Goal: Find contact information: Find contact information

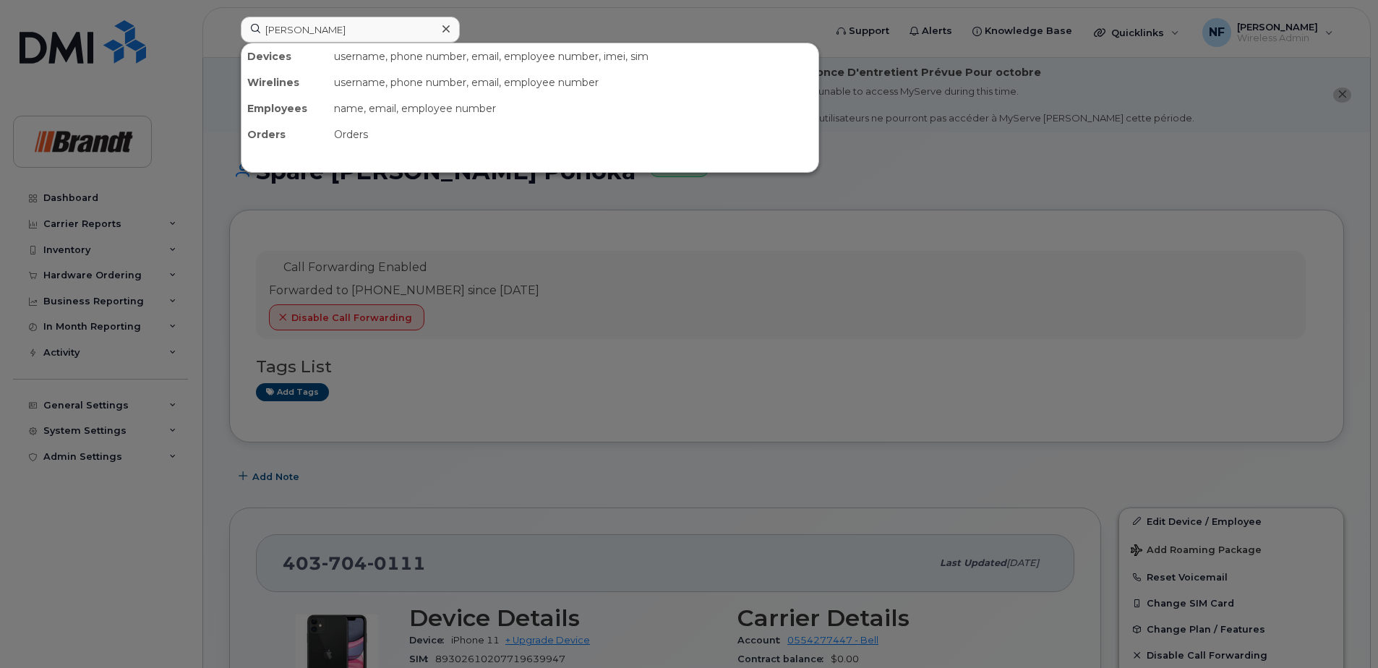
type input "[PERSON_NAME]"
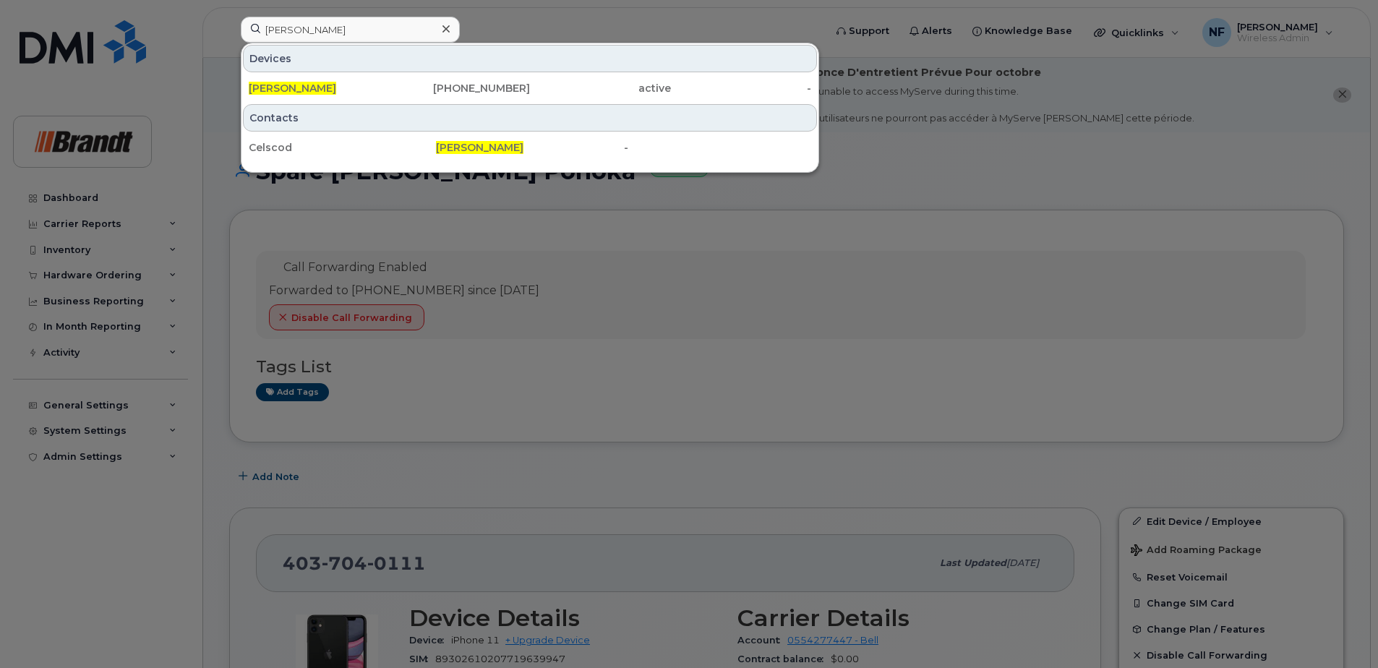
click at [445, 88] on div "[PHONE_NUMBER]" at bounding box center [460, 88] width 141 height 14
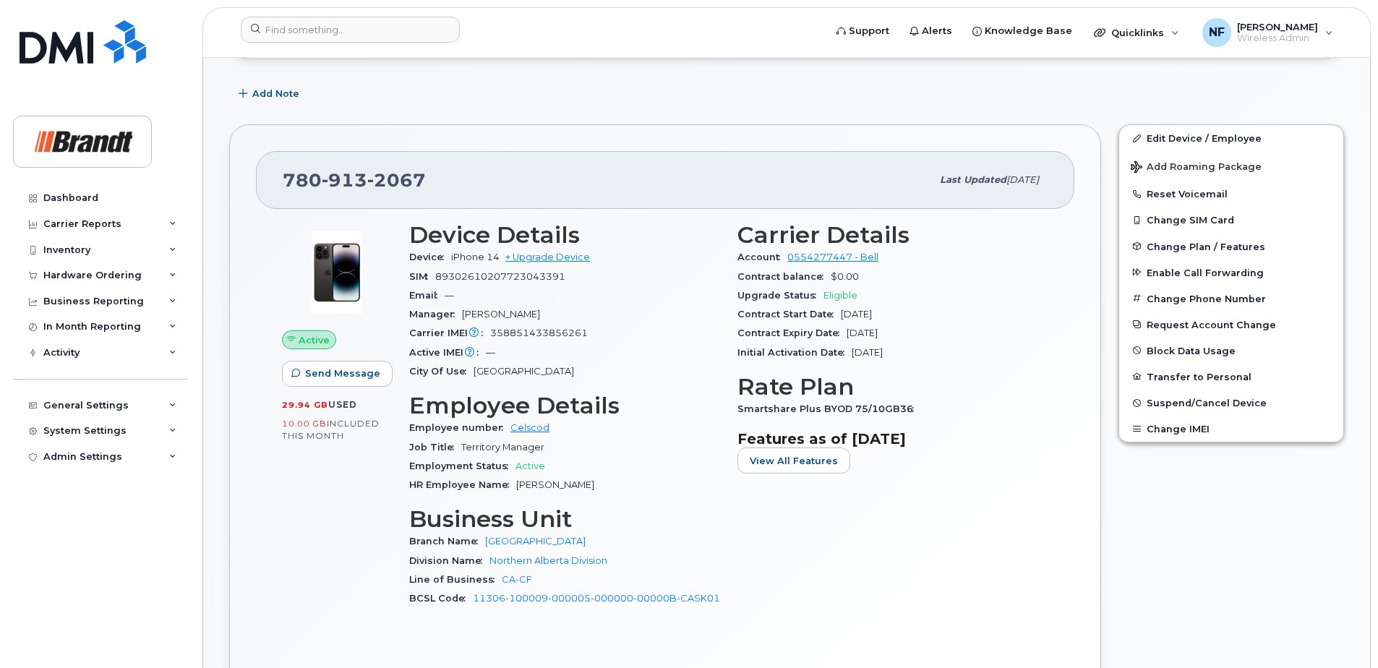
scroll to position [361, 0]
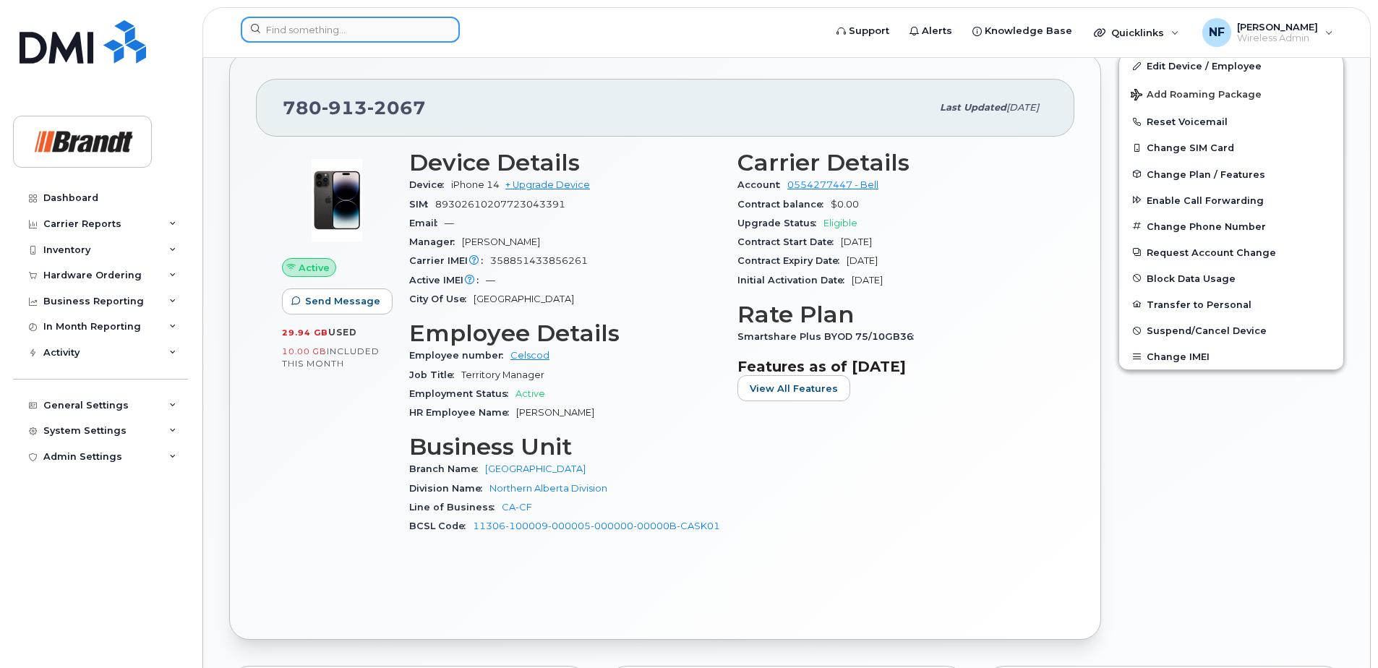
click at [364, 26] on input at bounding box center [350, 30] width 219 height 26
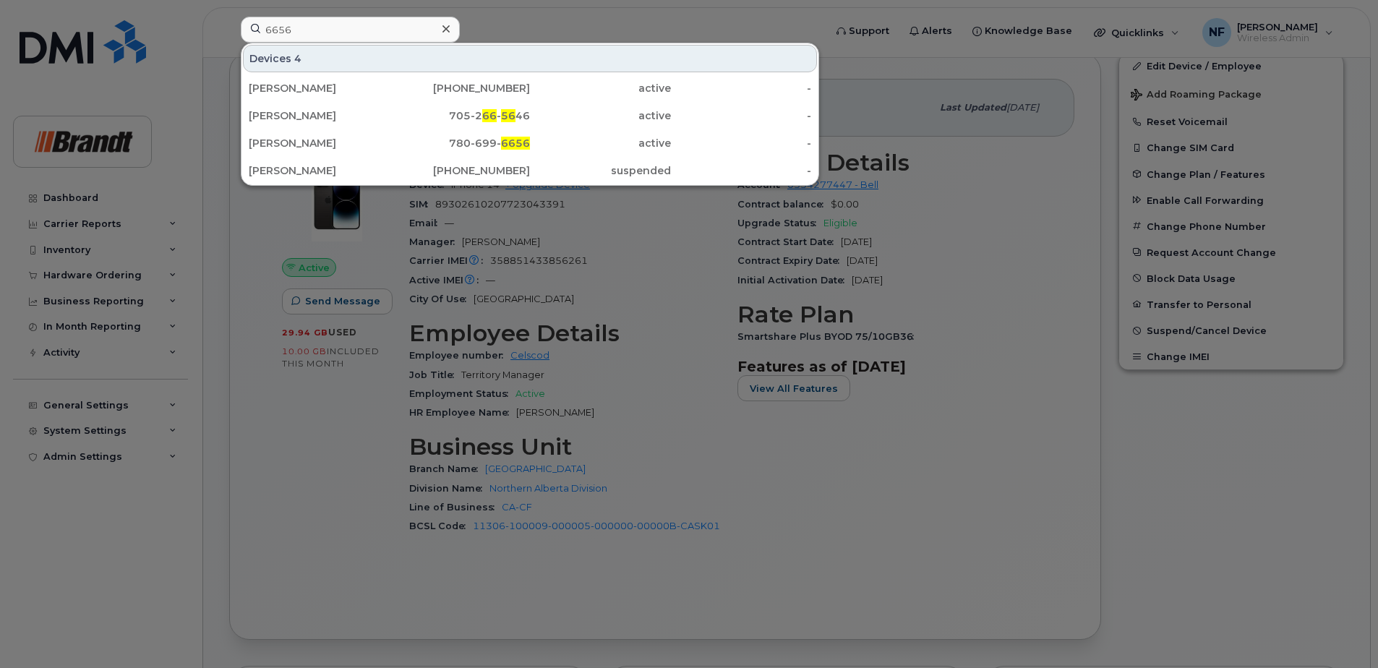
click at [637, 241] on div at bounding box center [689, 334] width 1378 height 668
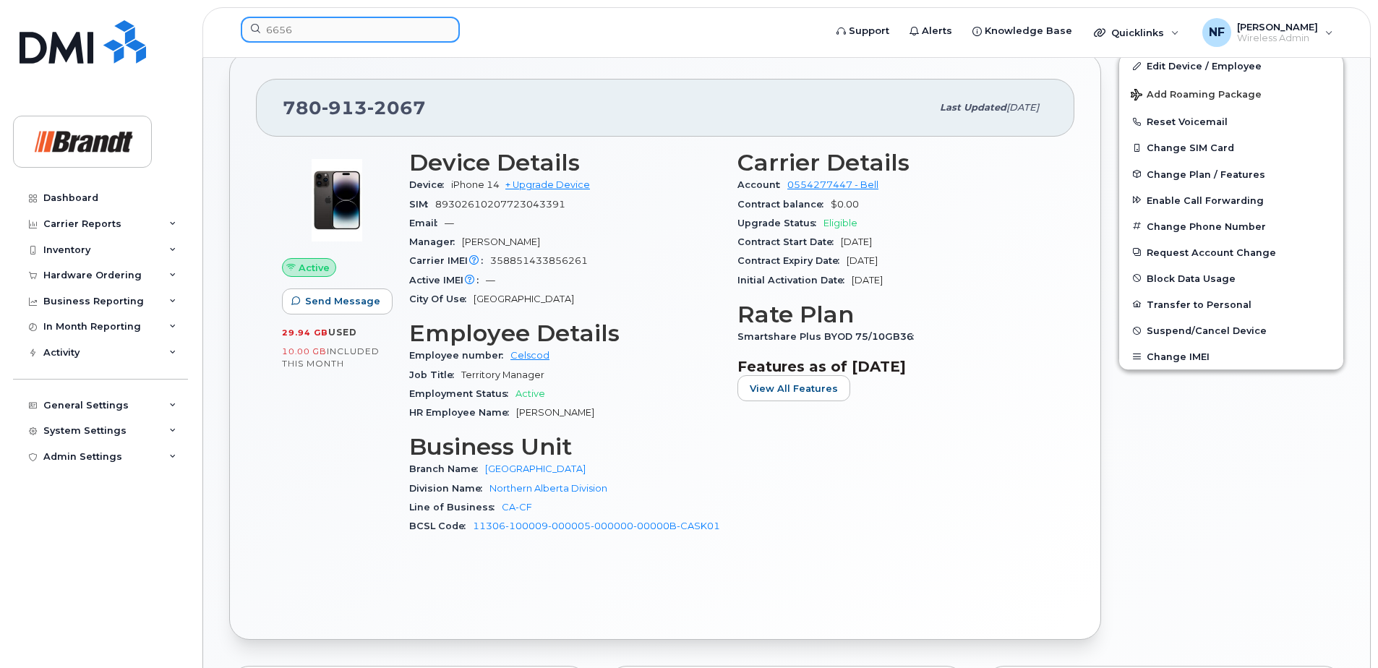
click at [372, 33] on input "6656" at bounding box center [350, 30] width 219 height 26
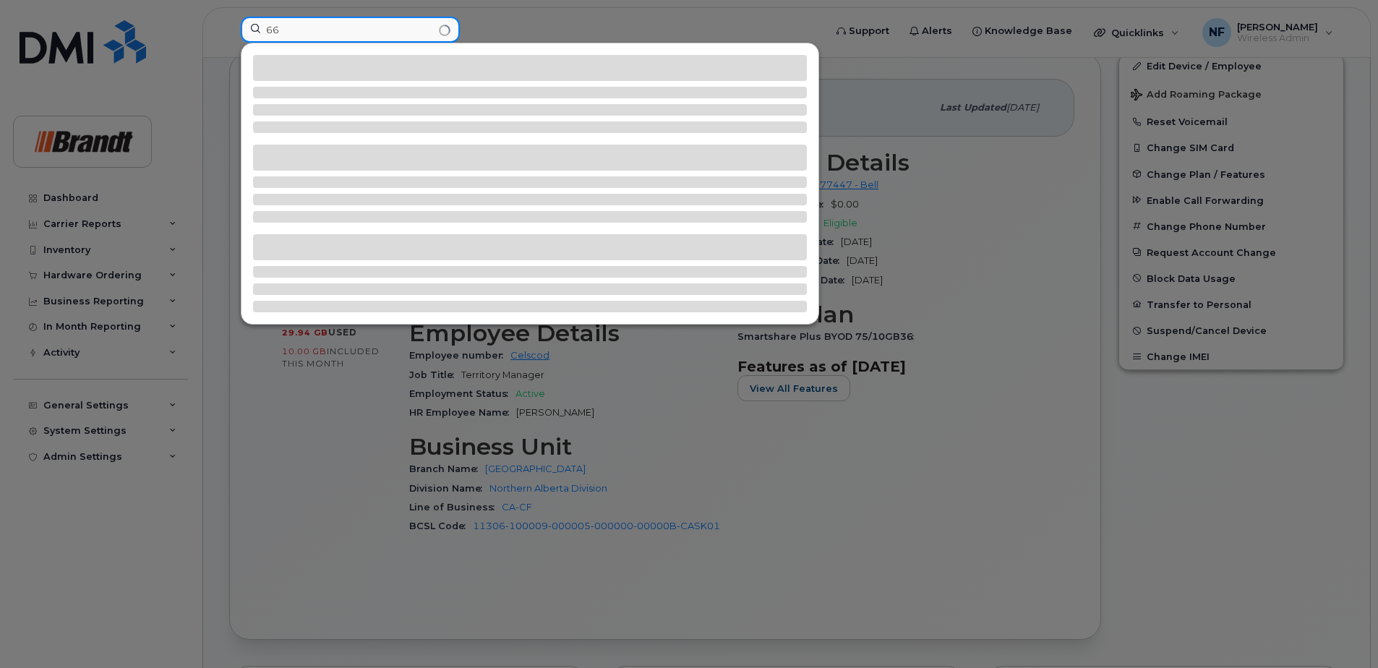
type input "6"
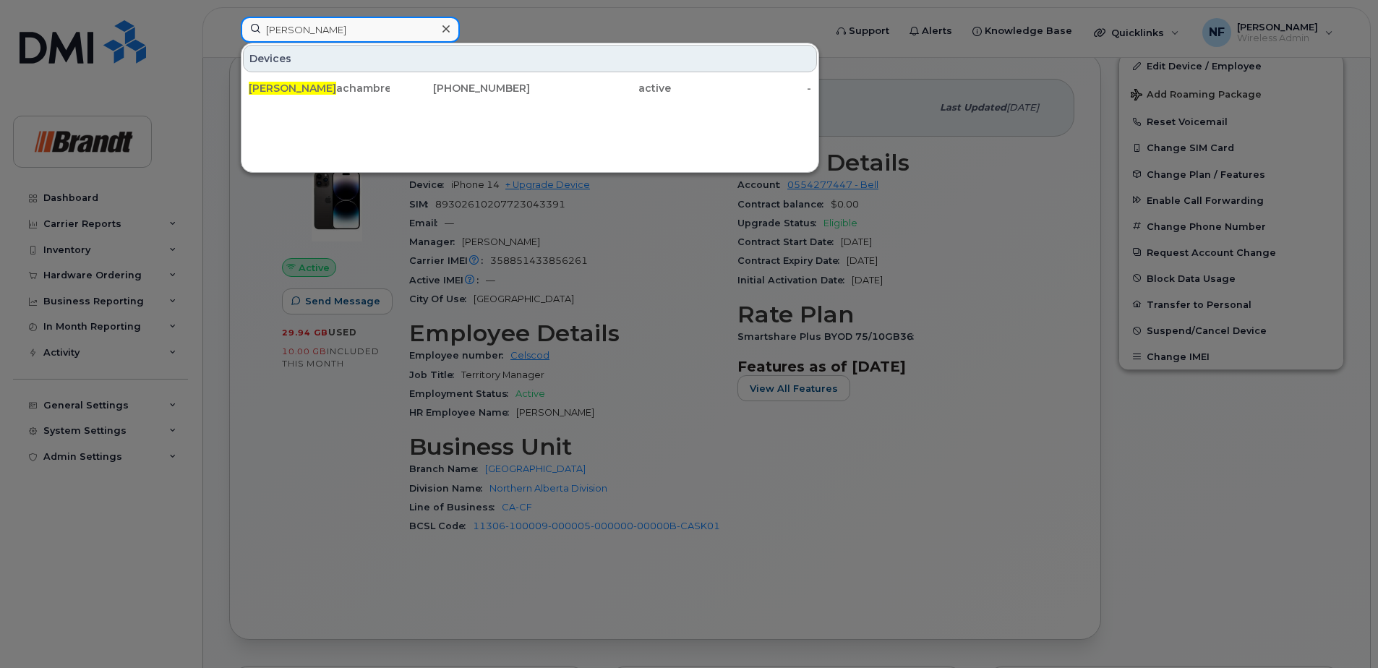
type input "cory l"
click at [447, 30] on icon at bounding box center [445, 28] width 7 height 7
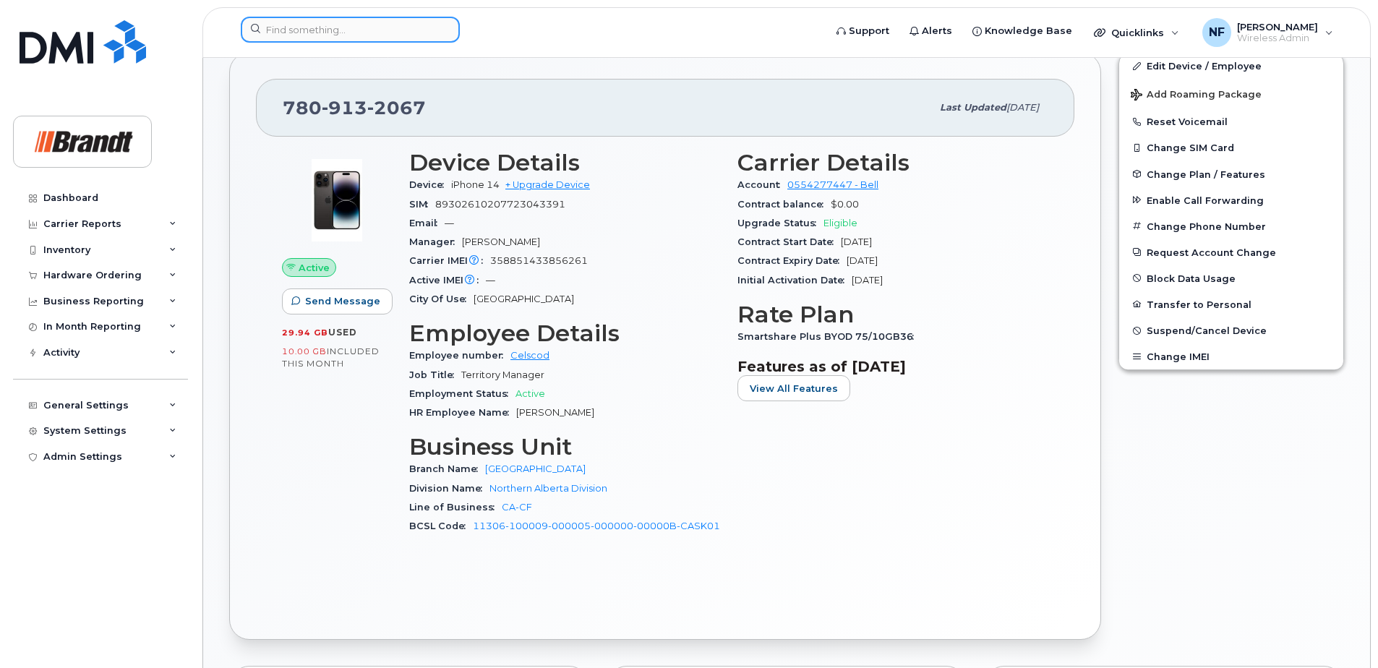
click at [415, 30] on input at bounding box center [350, 30] width 219 height 26
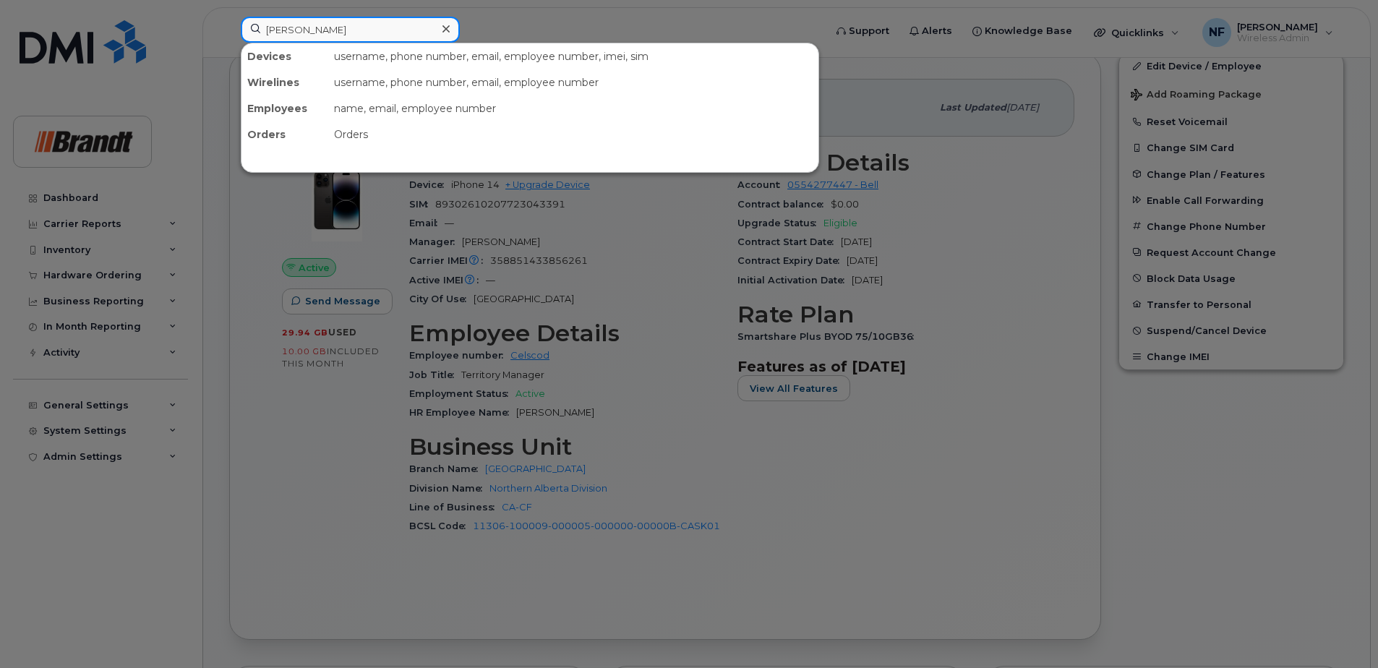
type input "gabel"
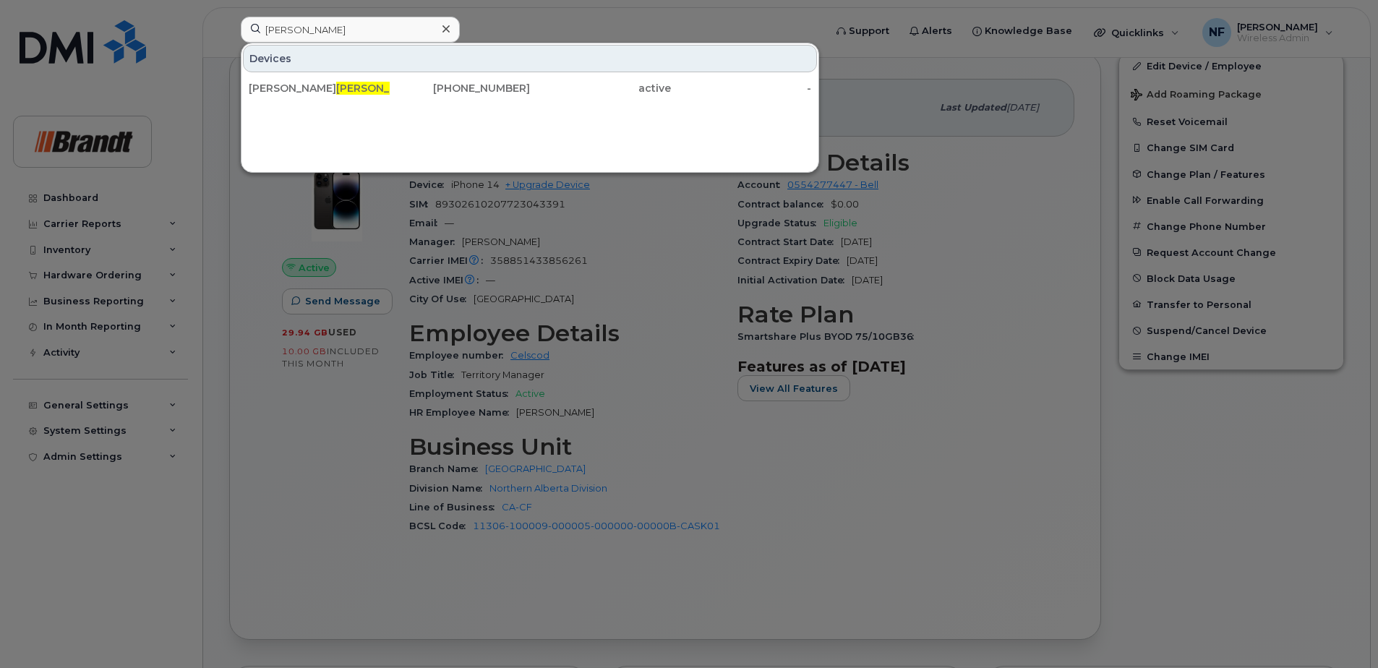
click at [370, 89] on div "David Gabel" at bounding box center [319, 88] width 141 height 14
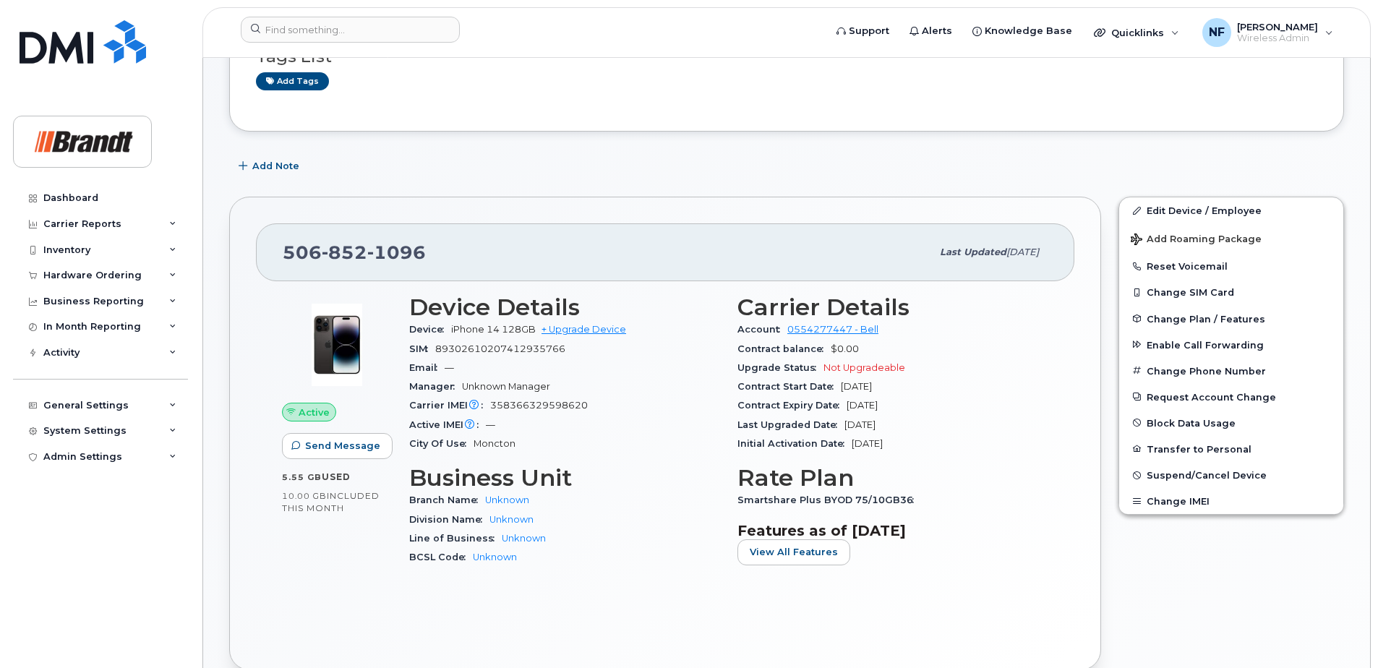
scroll to position [578, 0]
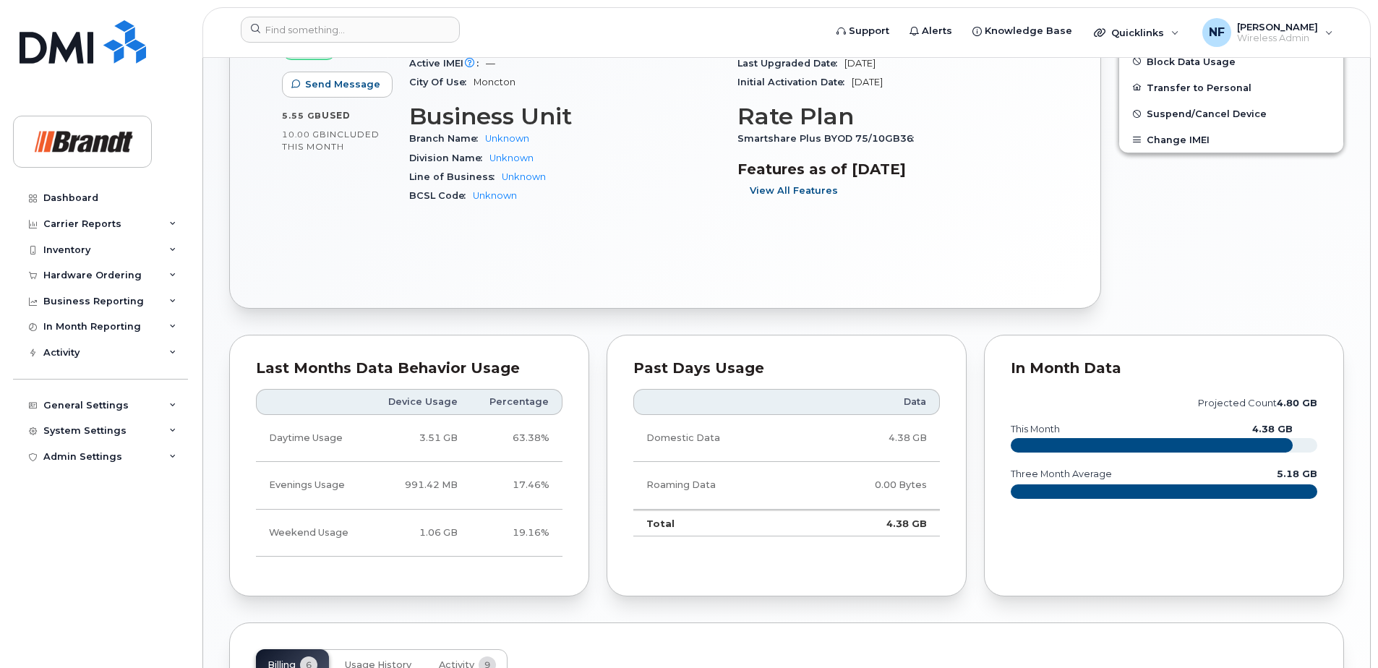
click at [795, 192] on span "View All Features" at bounding box center [794, 191] width 88 height 14
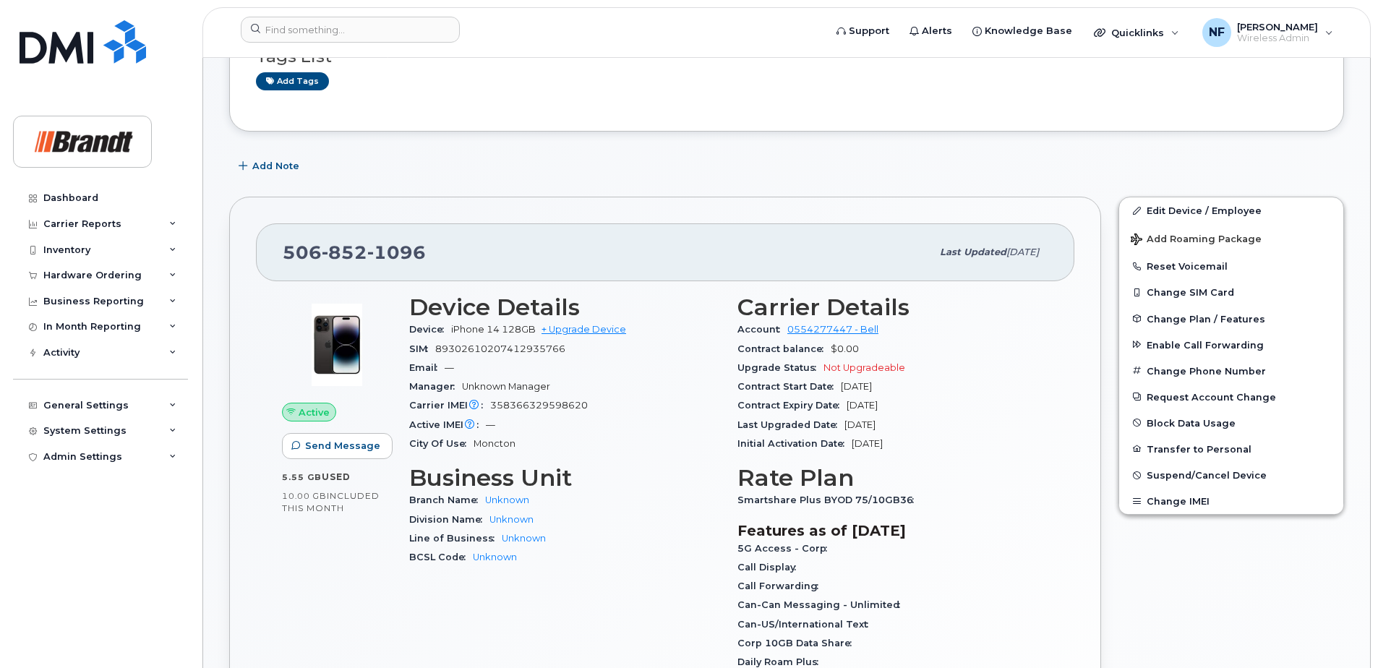
scroll to position [0, 0]
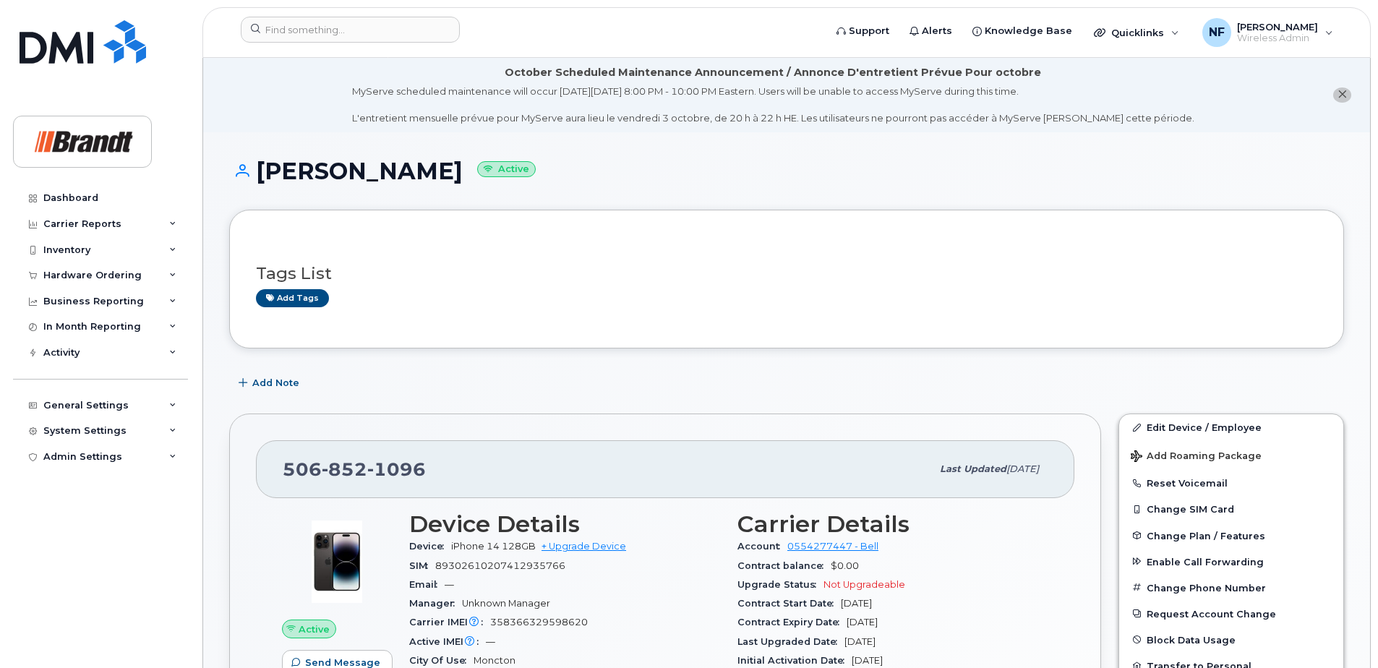
drag, startPoint x: 398, startPoint y: 447, endPoint x: 398, endPoint y: 459, distance: 12.3
click at [398, 447] on div "506 852 1096 Last updated Sep 18, 2025" at bounding box center [665, 469] width 818 height 58
click at [397, 460] on span "1096" at bounding box center [396, 469] width 59 height 22
copy span "506 852 1096"
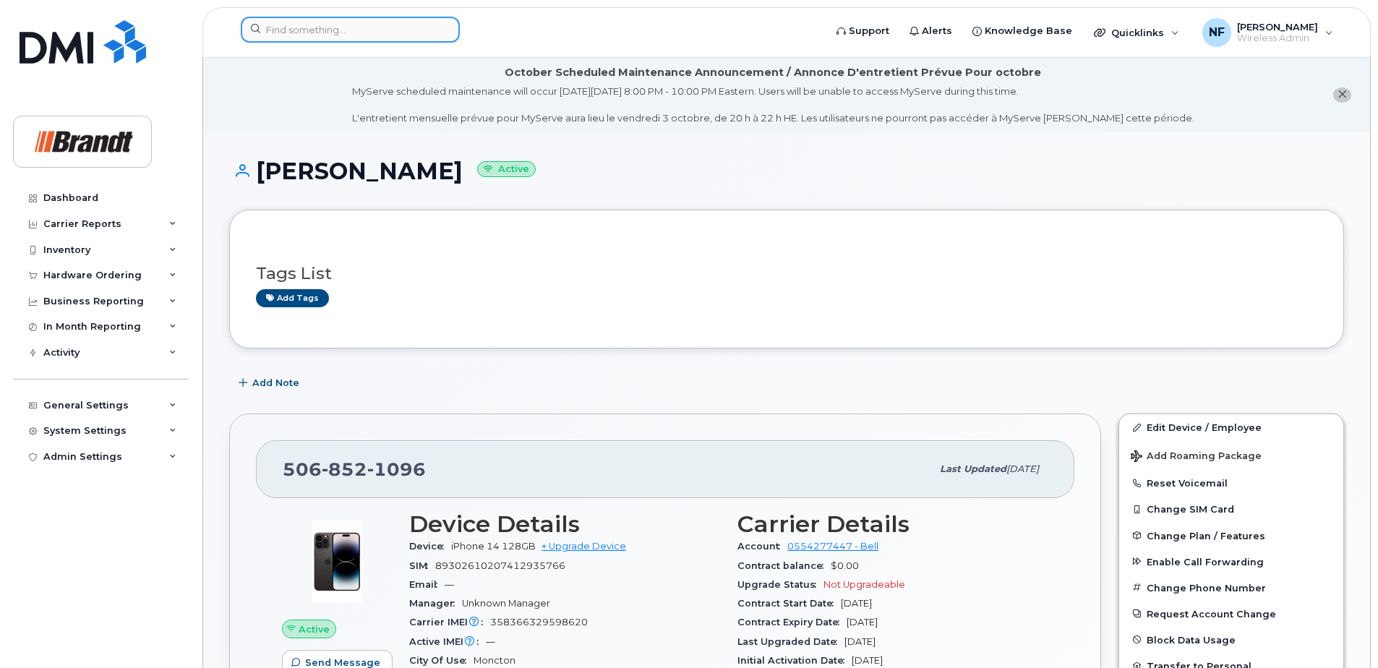
click at [364, 30] on input at bounding box center [350, 30] width 219 height 26
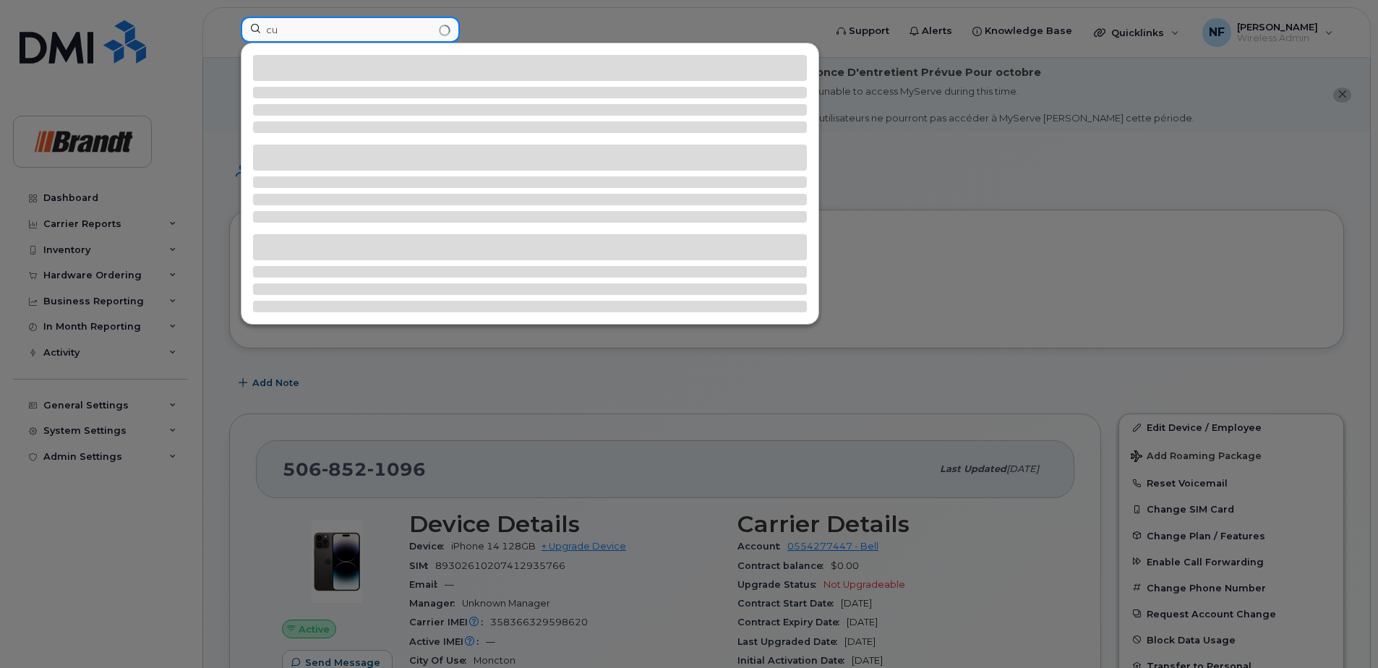
type input "c"
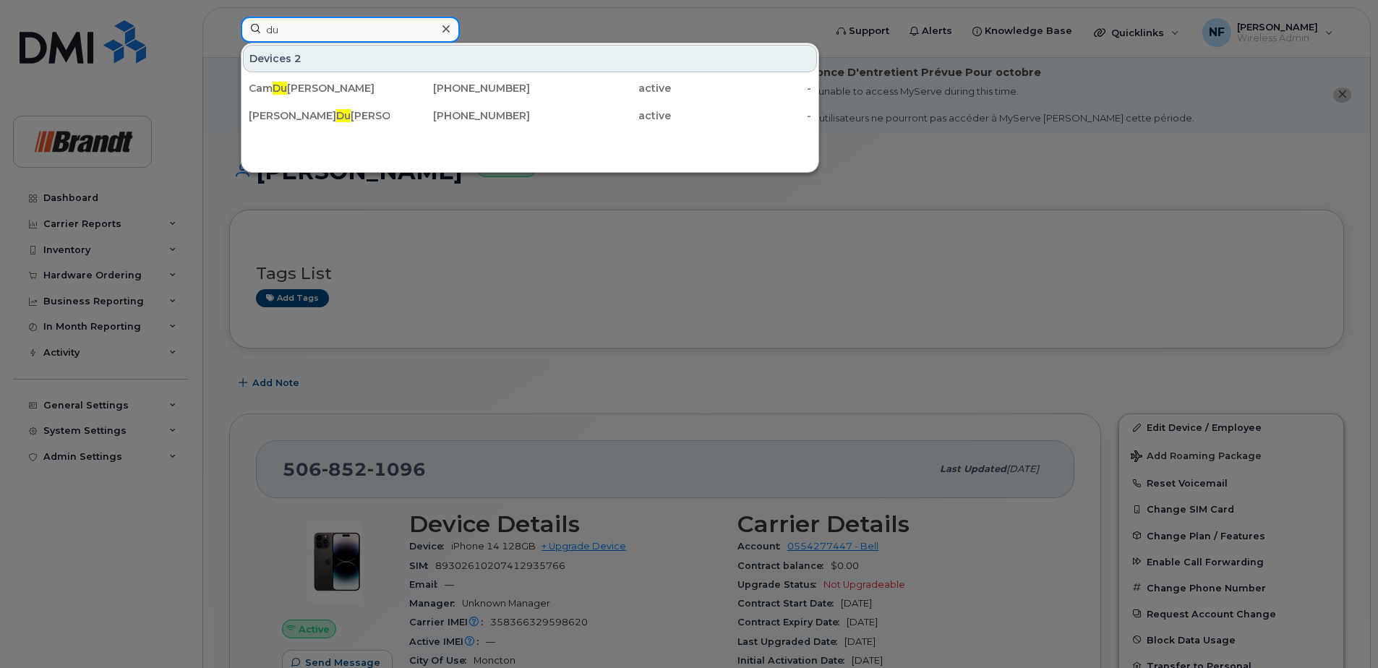
type input "d"
